Goal: Obtain resource: Download file/media

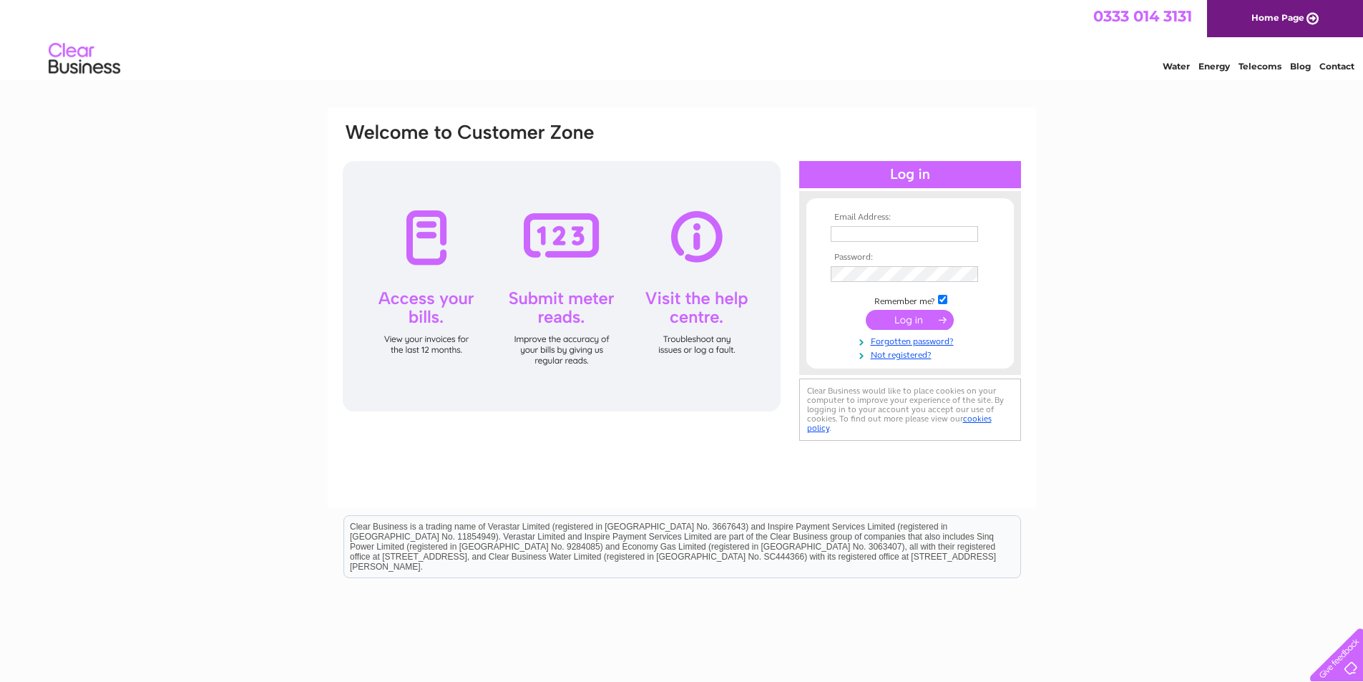
click at [863, 240] on input "text" at bounding box center [904, 234] width 147 height 16
type input "wrightleisure@hotmail.com"
click at [907, 311] on input "submit" at bounding box center [910, 321] width 88 height 20
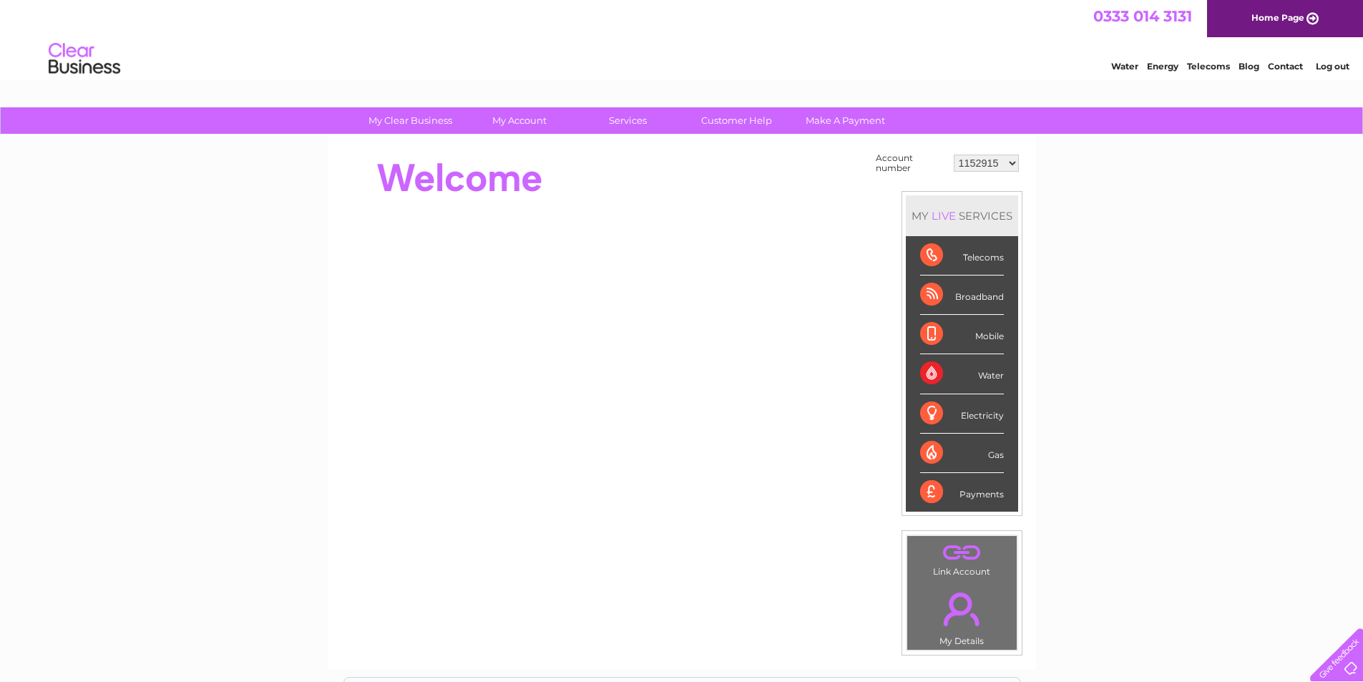
click at [993, 162] on select "1152915 30276912 30276913 30276914" at bounding box center [986, 163] width 65 height 17
select select "30276912"
click at [954, 155] on select "1152915 30276912 30276913 30276914" at bounding box center [986, 163] width 65 height 17
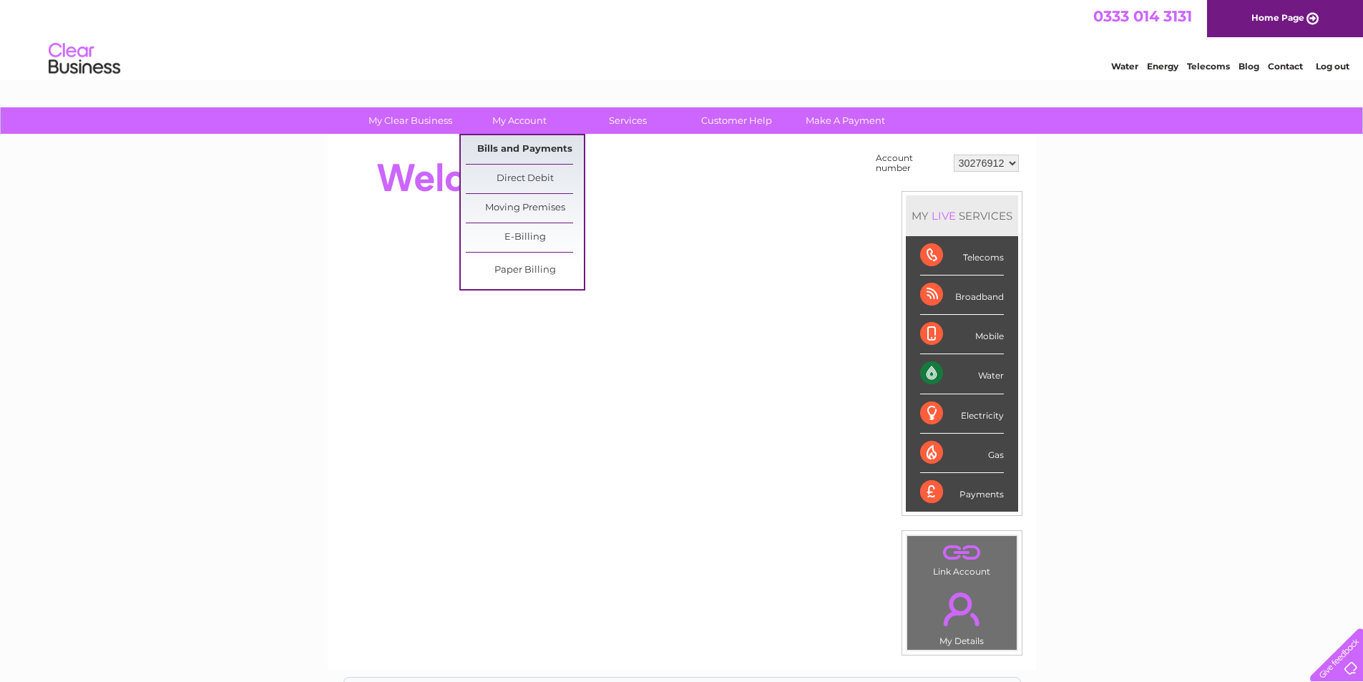
click at [505, 148] on link "Bills and Payments" at bounding box center [525, 149] width 118 height 29
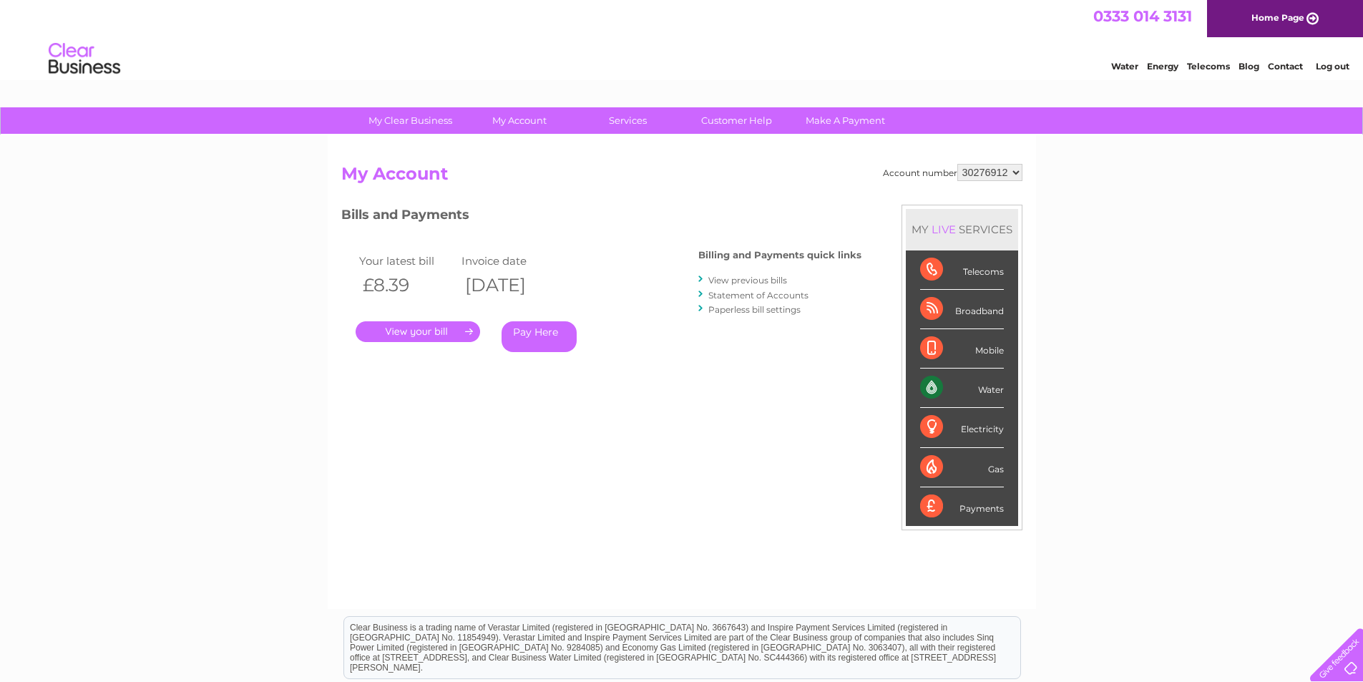
click at [421, 328] on link "." at bounding box center [418, 331] width 124 height 21
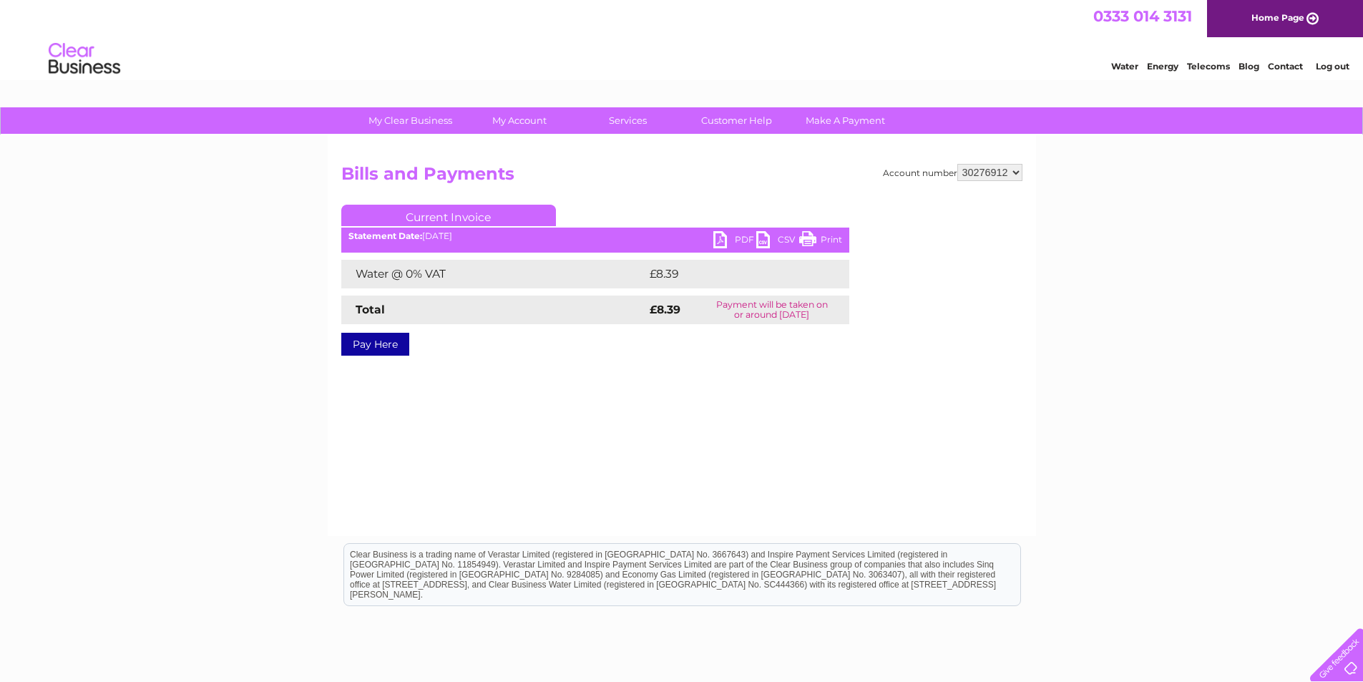
click at [739, 232] on link "PDF" at bounding box center [734, 241] width 43 height 21
click at [987, 169] on select "1152915 30276912 30276913 30276914" at bounding box center [989, 172] width 65 height 17
select select "30276913"
click at [957, 164] on select "1152915 30276912 30276913 30276914" at bounding box center [989, 172] width 65 height 17
click at [738, 243] on link "PDF" at bounding box center [734, 241] width 43 height 21
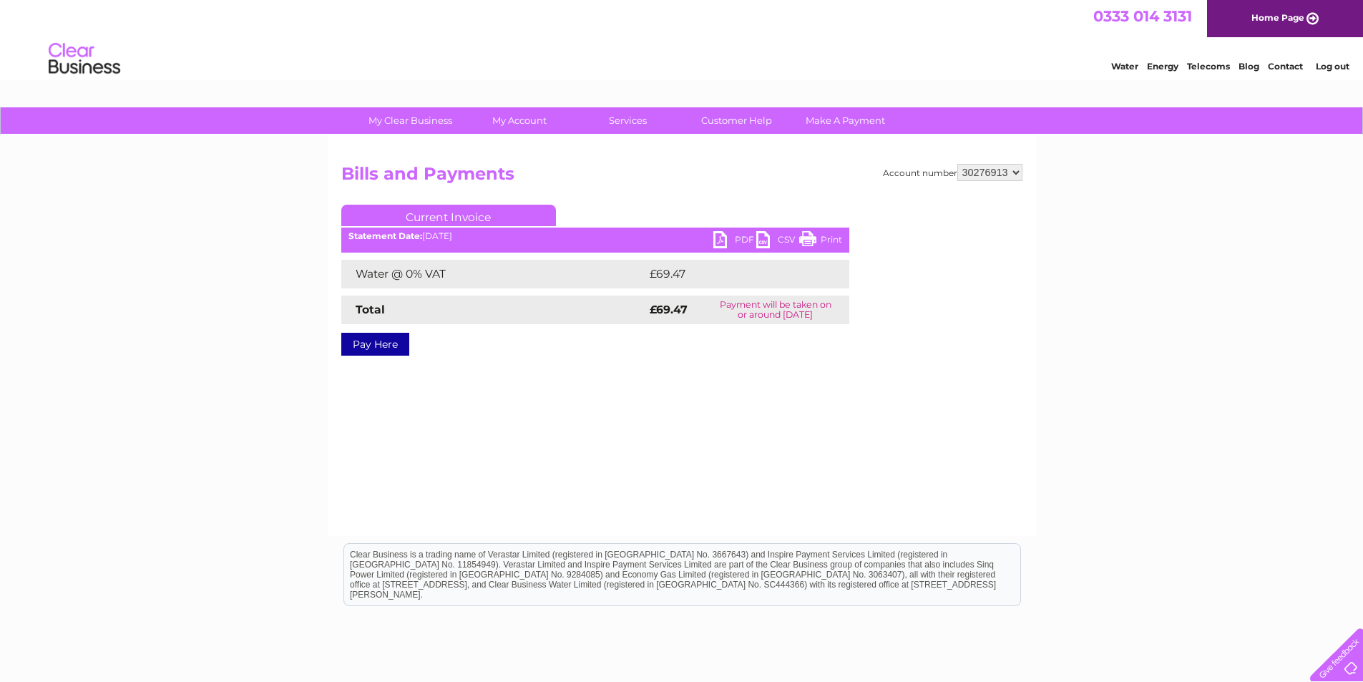
click at [1008, 178] on select "1152915 30276912 30276913 30276914" at bounding box center [989, 172] width 65 height 17
select select "30276914"
click at [957, 164] on select "1152915 30276912 30276913 30276914" at bounding box center [989, 172] width 65 height 17
click at [733, 243] on link "PDF" at bounding box center [734, 241] width 43 height 21
click at [1324, 64] on link "Log out" at bounding box center [1333, 66] width 34 height 11
